Goal: Task Accomplishment & Management: Complete application form

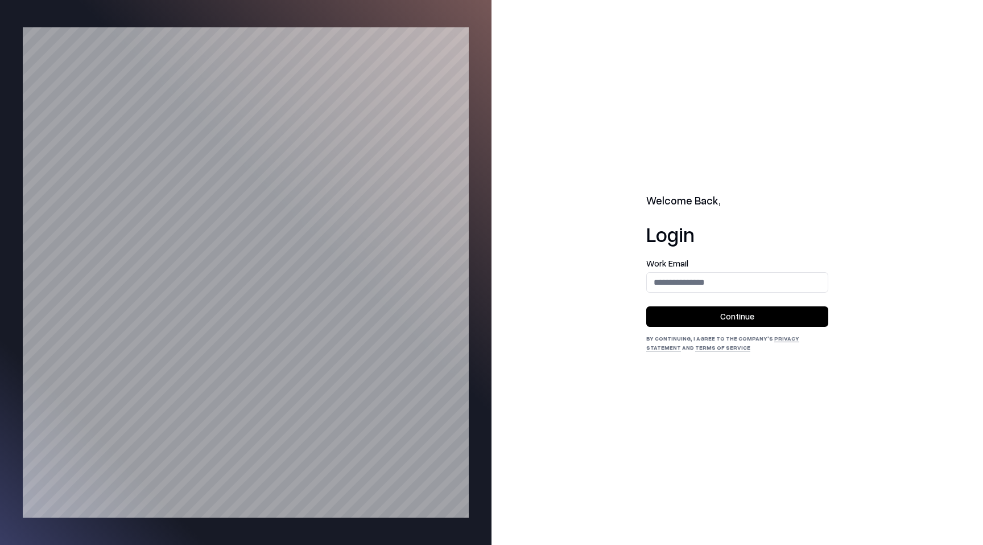
click at [642, 274] on div "Welcome Back, Login Work Email Continue By continuing, I agree to the Company's…" at bounding box center [738, 272] width 492 height 545
click at [784, 273] on input "email" at bounding box center [737, 281] width 181 height 21
type input "**********"
click at [761, 315] on button "Continue" at bounding box center [737, 316] width 182 height 20
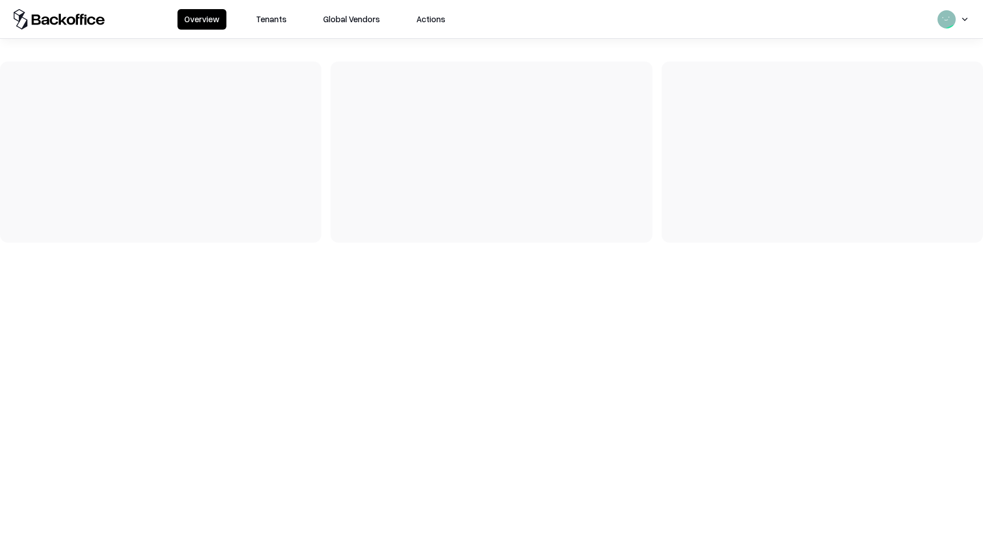
click at [286, 17] on button "Tenants" at bounding box center [271, 19] width 44 height 20
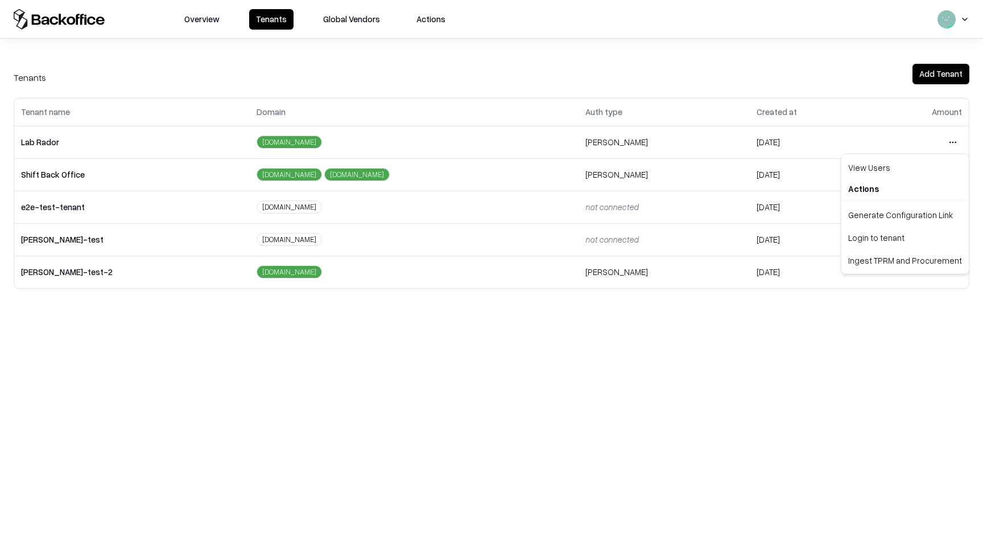
click at [950, 146] on html "Overview Tenants Global Vendors Actions Tenants Add Tenant Tenant name Domain A…" at bounding box center [491, 272] width 983 height 545
click at [879, 235] on div "Login to tenant" at bounding box center [905, 237] width 123 height 23
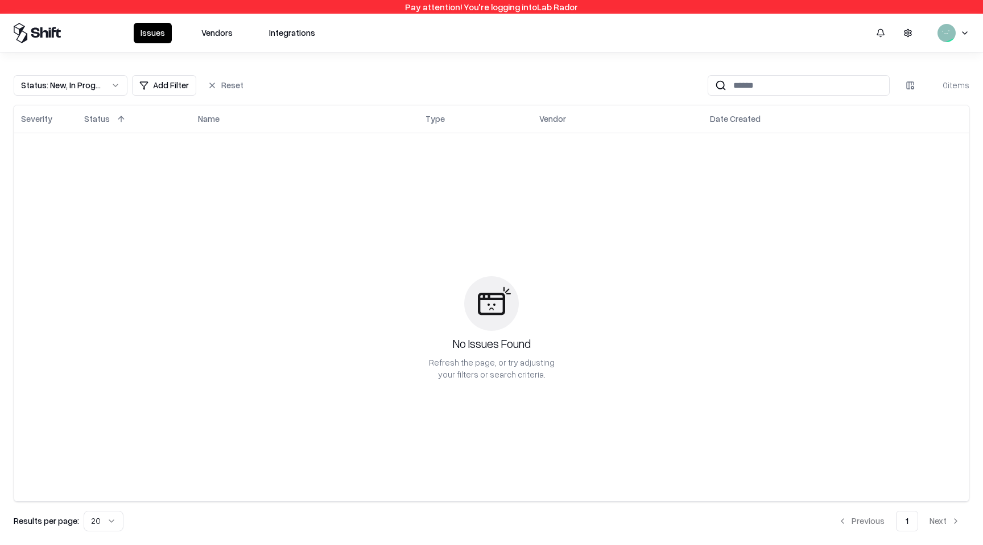
click at [216, 32] on button "Vendors" at bounding box center [217, 33] width 45 height 20
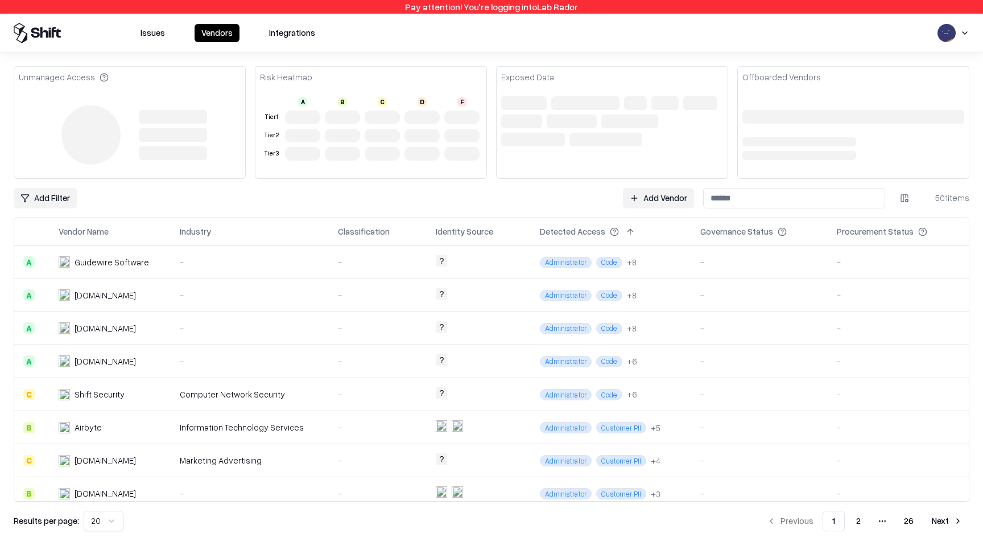
click at [662, 192] on link "Add Vendor" at bounding box center [658, 198] width 71 height 20
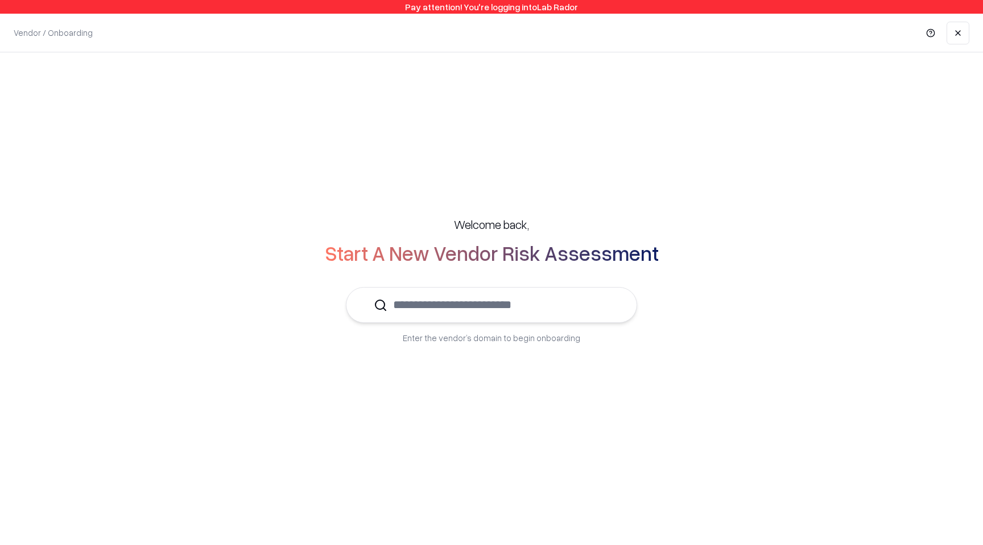
click at [467, 298] on input "text" at bounding box center [498, 304] width 222 height 35
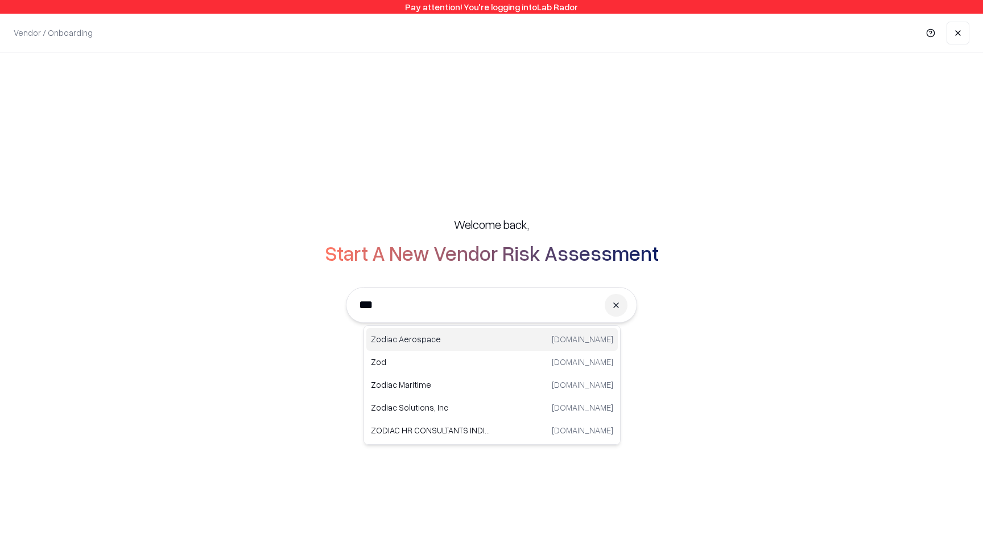
click at [472, 340] on p "Zodiac Aerospace" at bounding box center [431, 339] width 121 height 12
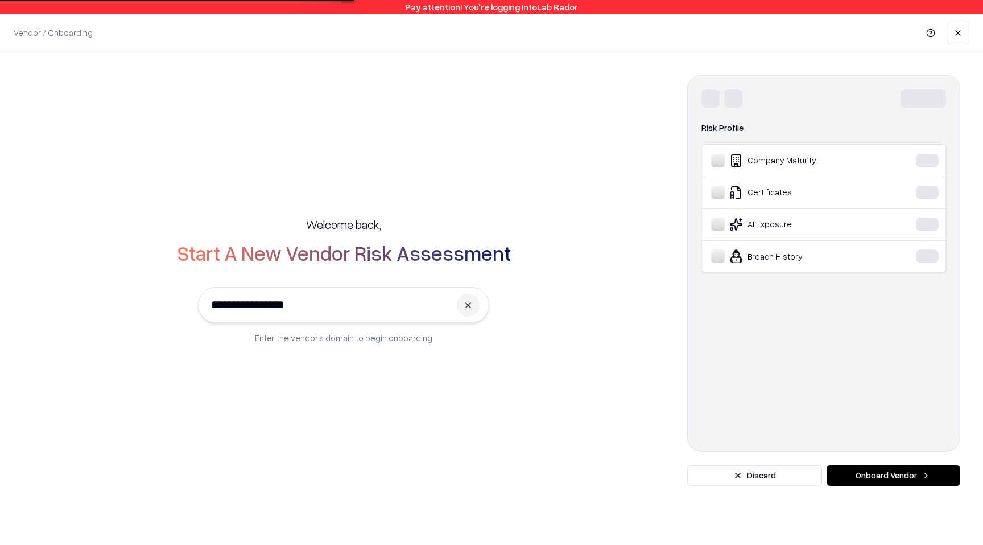
type input "**********"
click at [859, 488] on div "**********" at bounding box center [491, 280] width 983 height 456
click at [863, 475] on button "Onboard Vendor" at bounding box center [894, 475] width 134 height 20
click at [869, 472] on button "Onboard Vendor" at bounding box center [894, 475] width 134 height 20
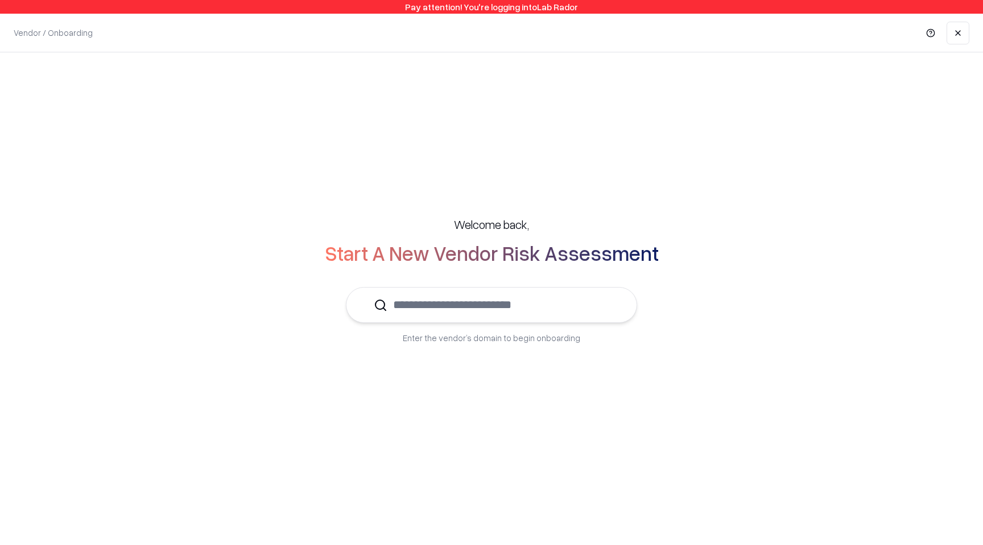
click at [525, 318] on input "text" at bounding box center [498, 304] width 222 height 35
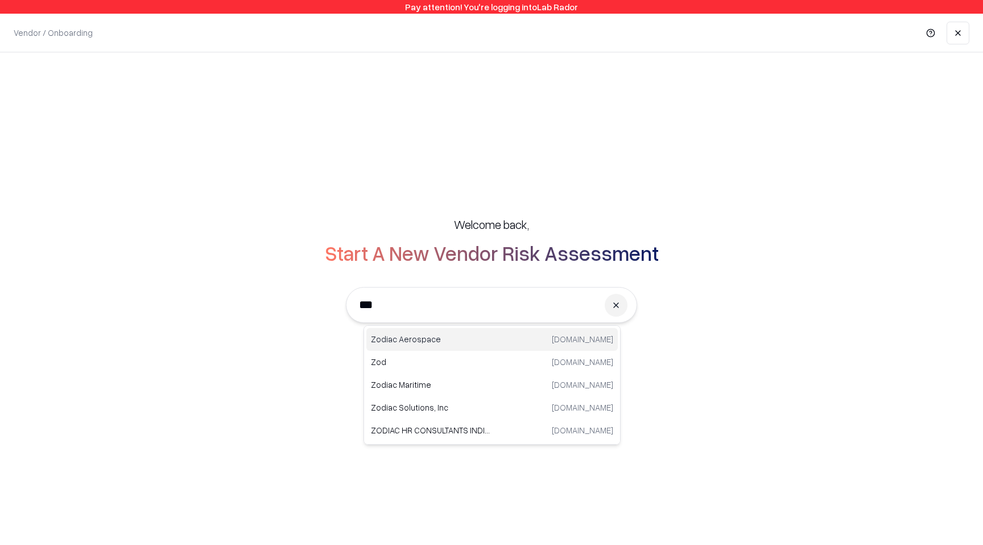
click at [563, 336] on p "zodiacaerospace.com" at bounding box center [582, 339] width 61 height 12
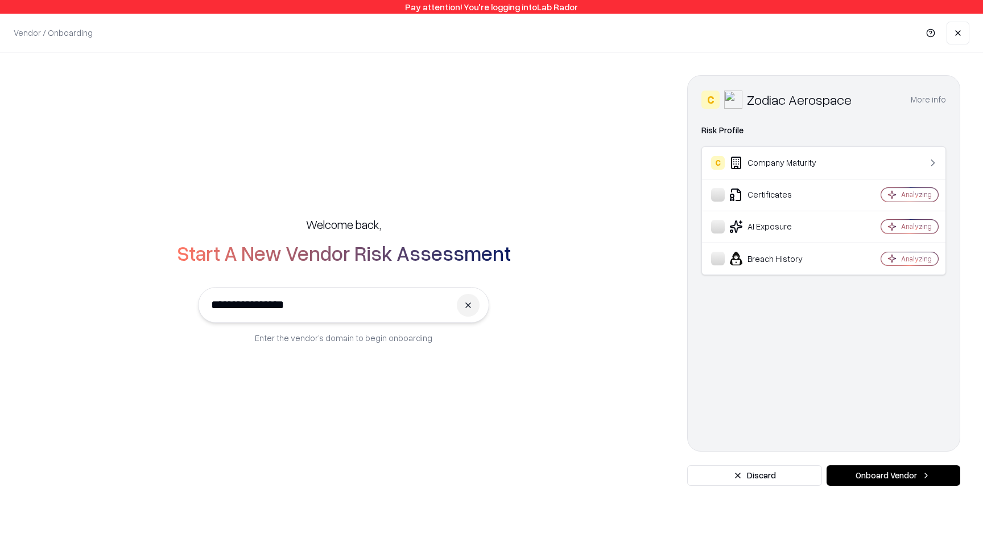
type input "**********"
click at [906, 479] on button "Onboard Vendor" at bounding box center [894, 475] width 134 height 20
click at [869, 484] on button "Onboard Vendor" at bounding box center [894, 475] width 134 height 20
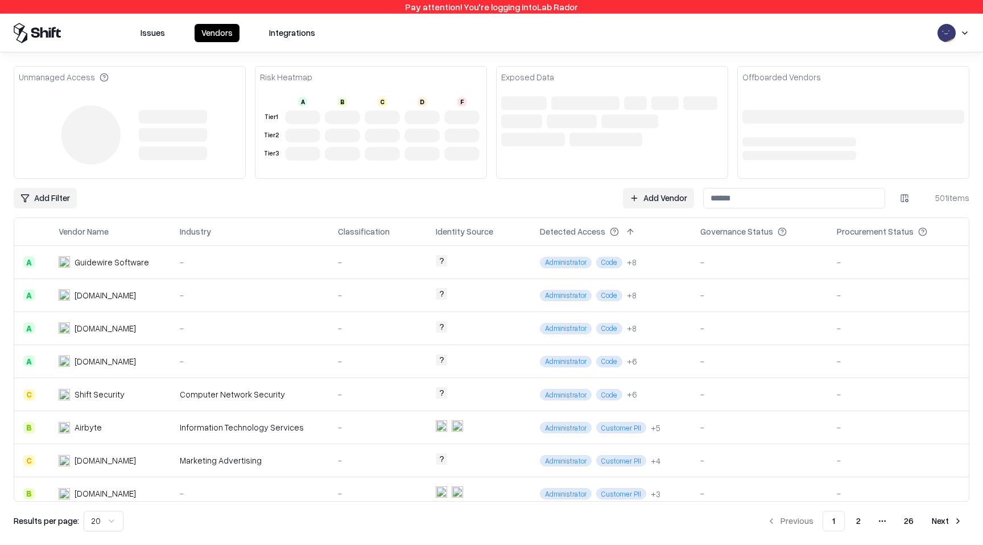
click at [636, 196] on link "Add Vendor" at bounding box center [658, 198] width 71 height 20
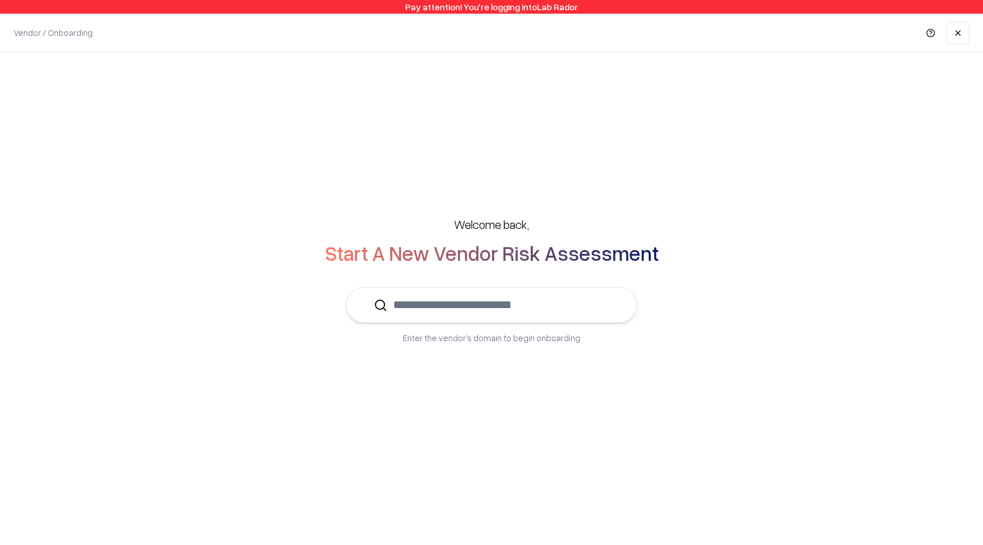
click at [553, 310] on input "text" at bounding box center [498, 304] width 222 height 35
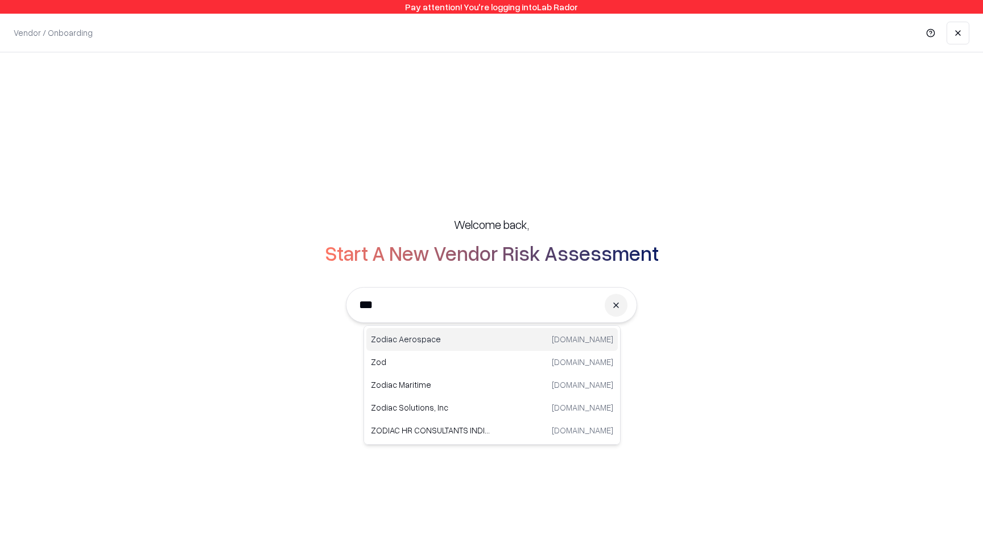
click at [552, 335] on p "[DOMAIN_NAME]" at bounding box center [582, 339] width 61 height 12
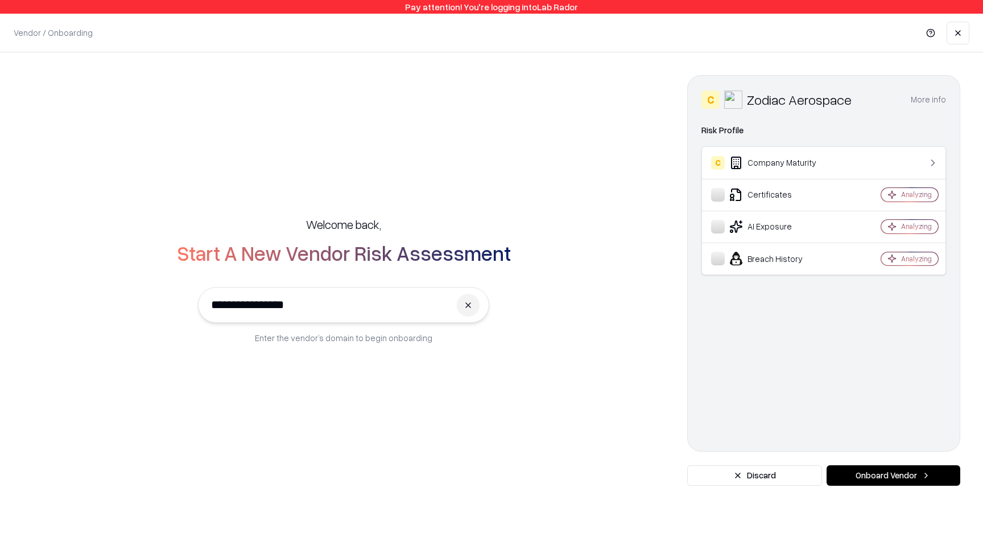
type input "**********"
click at [879, 469] on button "Onboard Vendor" at bounding box center [894, 475] width 134 height 20
click at [879, 472] on button "Onboard Vendor" at bounding box center [894, 475] width 134 height 20
click at [900, 479] on button "Onboard Vendor" at bounding box center [894, 475] width 134 height 20
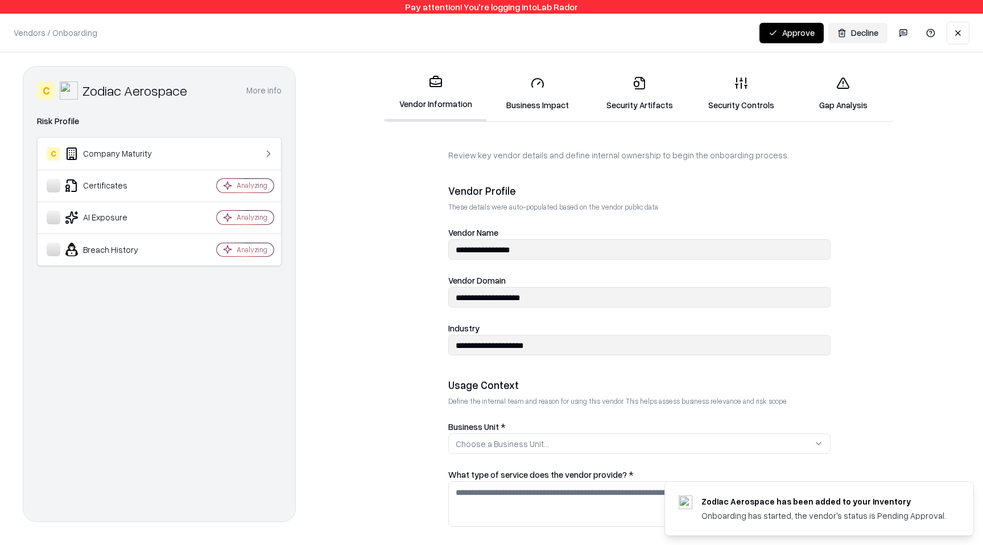
click at [536, 96] on link "Business Impact" at bounding box center [537, 93] width 102 height 53
